Goal: Navigation & Orientation: Find specific page/section

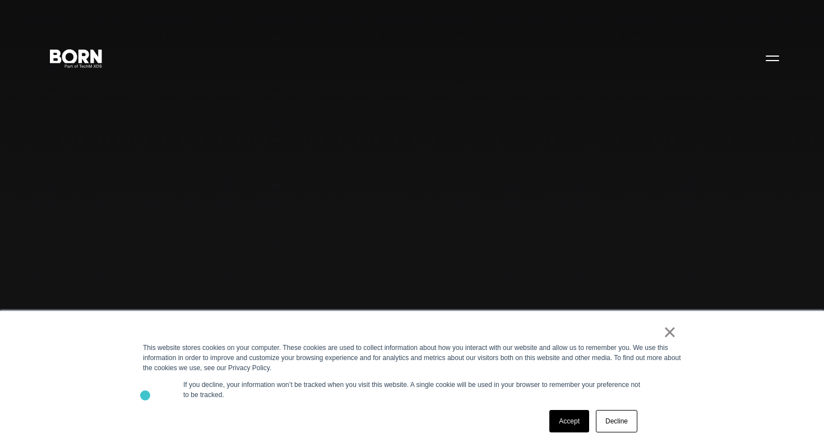
scroll to position [18, 0]
click at [678, 346] on div "This website stores cookies on your computer. These cookies are used to collect…" at bounding box center [412, 357] width 538 height 30
click at [676, 337] on link "×" at bounding box center [669, 332] width 13 height 10
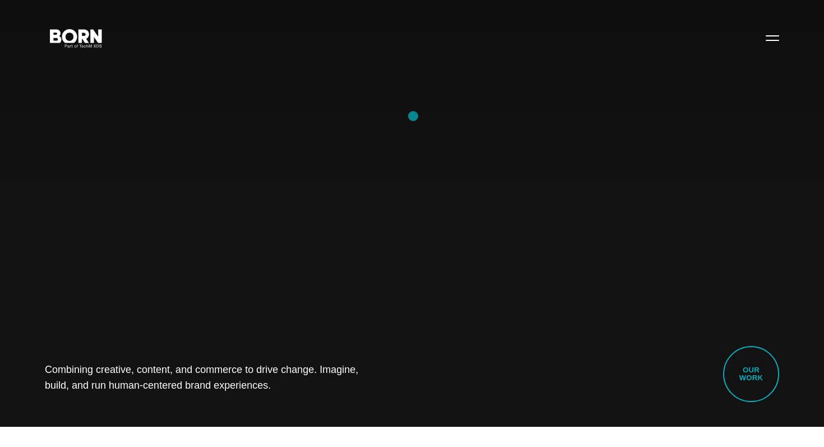
scroll to position [0, 0]
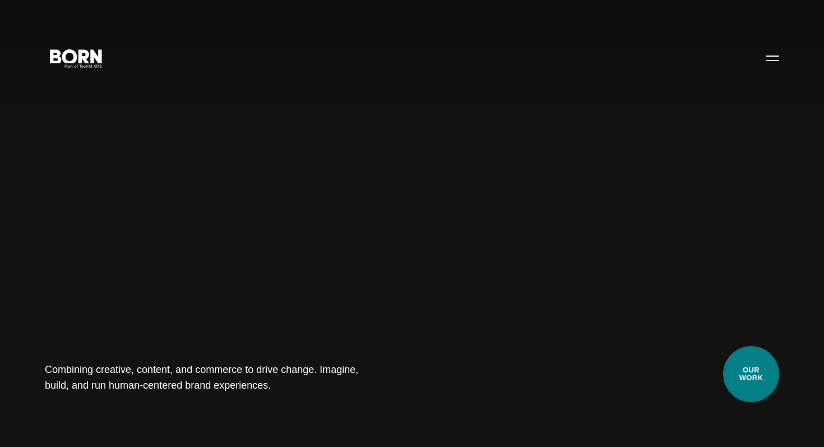
click at [747, 378] on link "Our Work" at bounding box center [751, 374] width 56 height 56
click at [735, 364] on link "Our Work" at bounding box center [751, 374] width 56 height 56
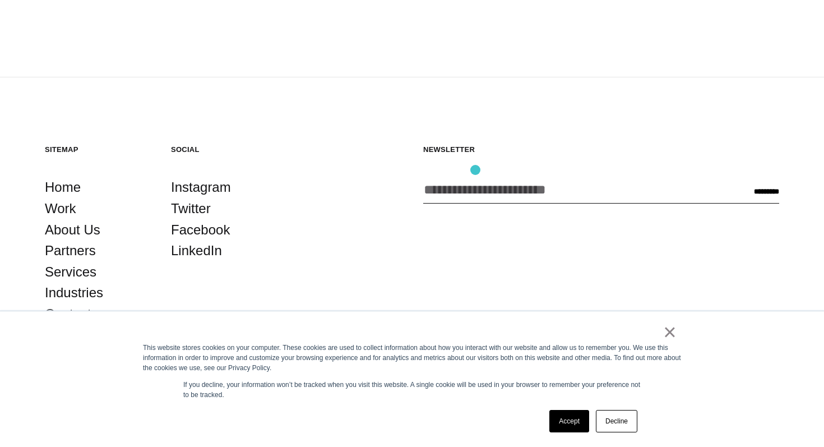
scroll to position [3452, 0]
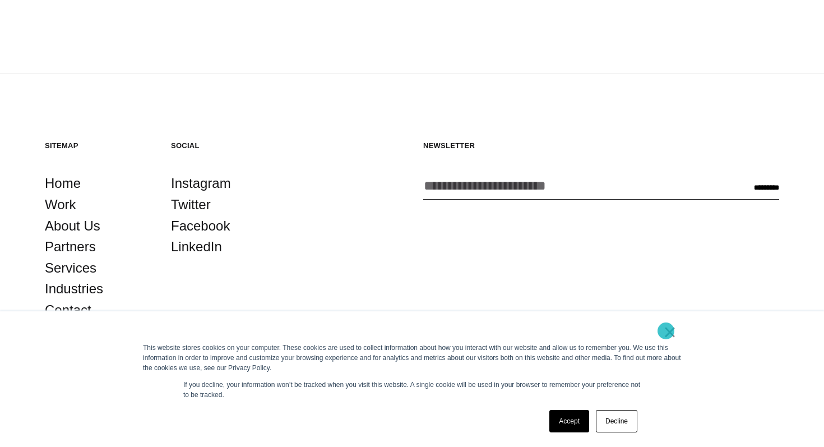
click at [666, 331] on link "×" at bounding box center [669, 332] width 13 height 10
